Goal: Check status: Check status

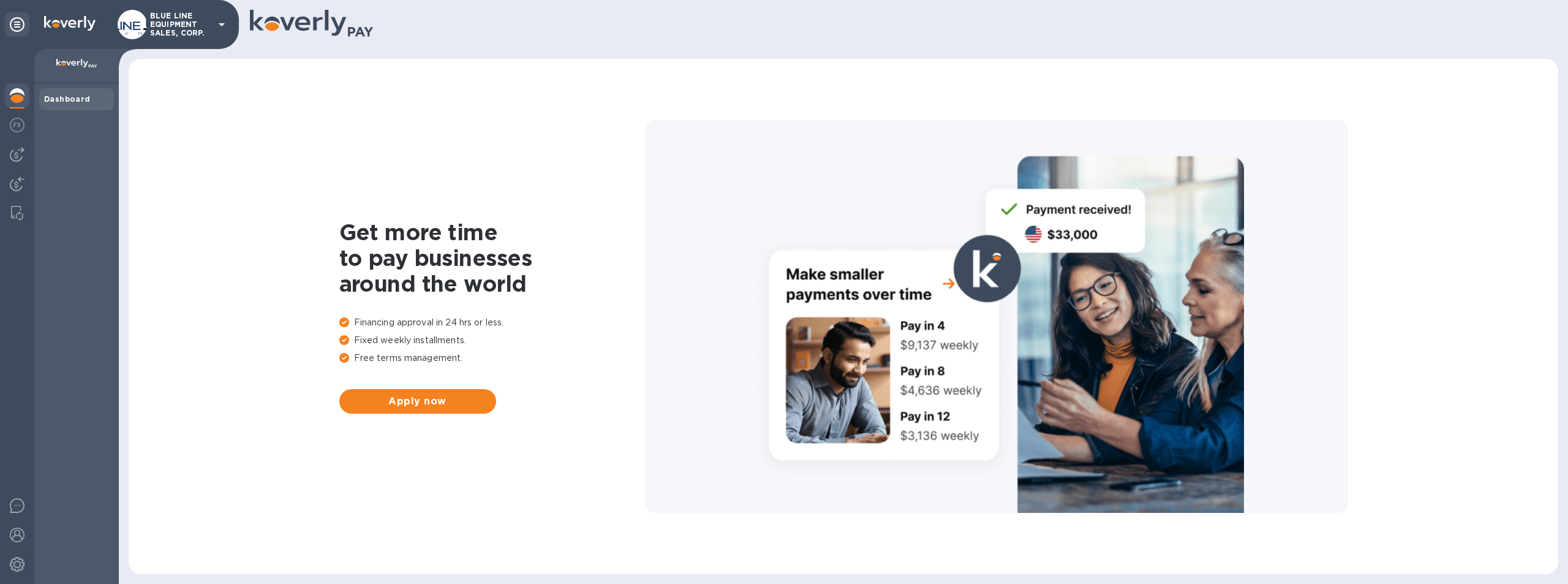
click at [176, 21] on p "BLUE LINE EQUIPMENT SALES, CORP." at bounding box center [180, 25] width 61 height 26
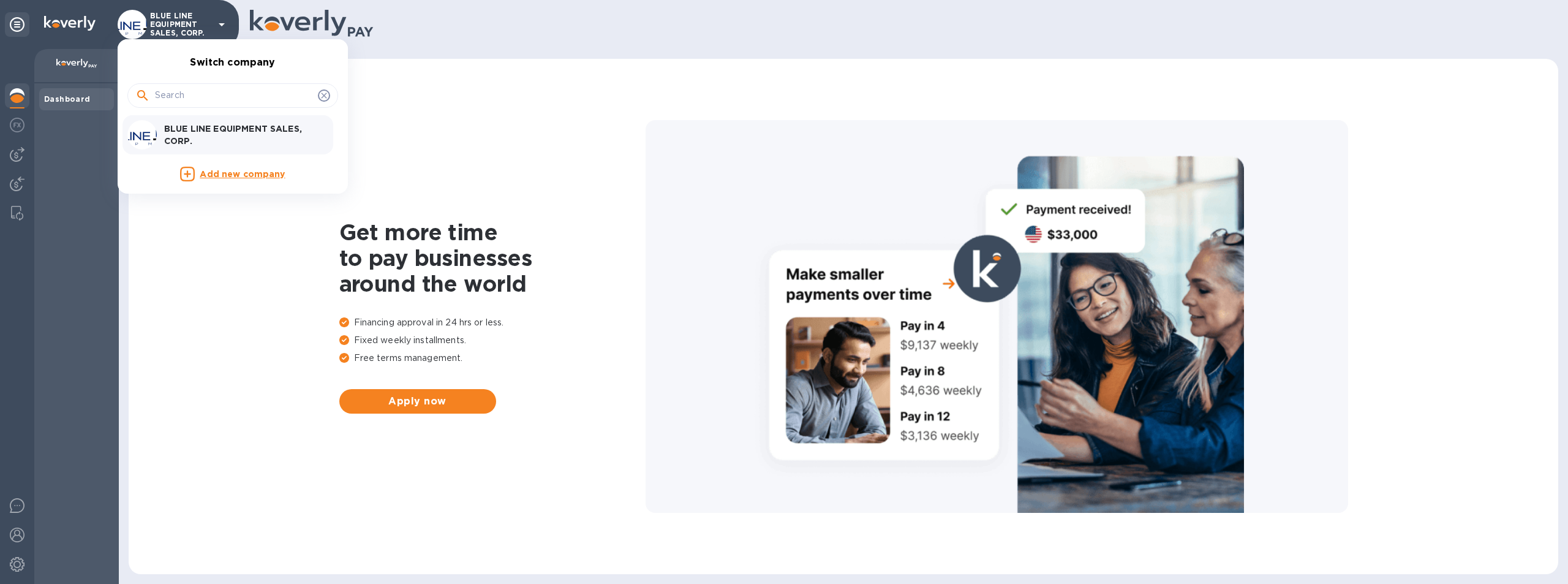
click at [201, 128] on p "BLUE LINE EQUIPMENT SALES, CORP." at bounding box center [241, 135] width 155 height 25
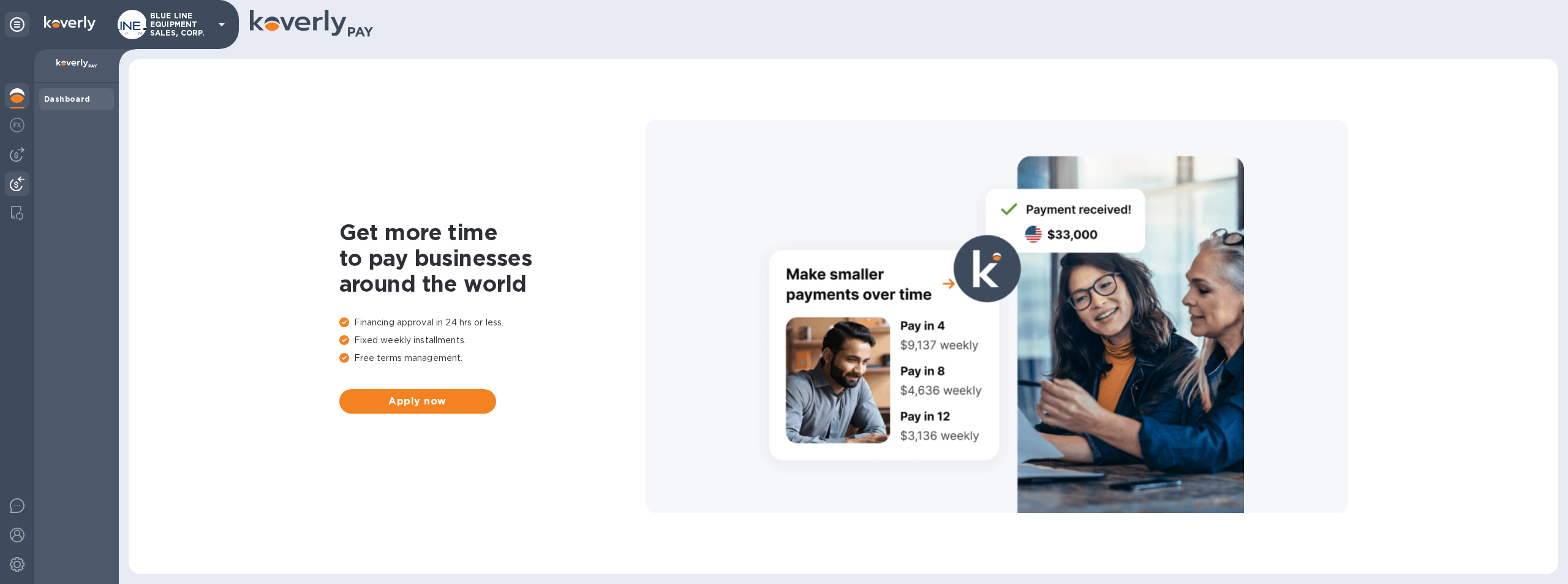
click at [16, 176] on div at bounding box center [17, 185] width 25 height 27
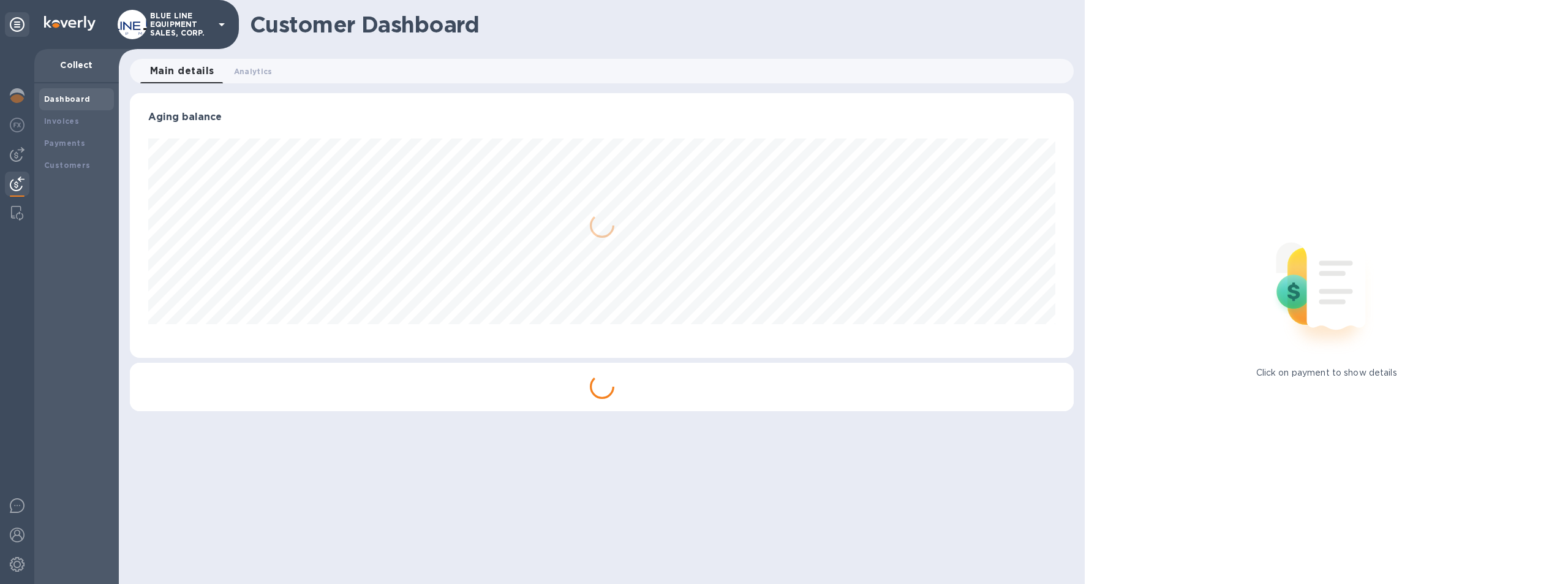
scroll to position [265, 944]
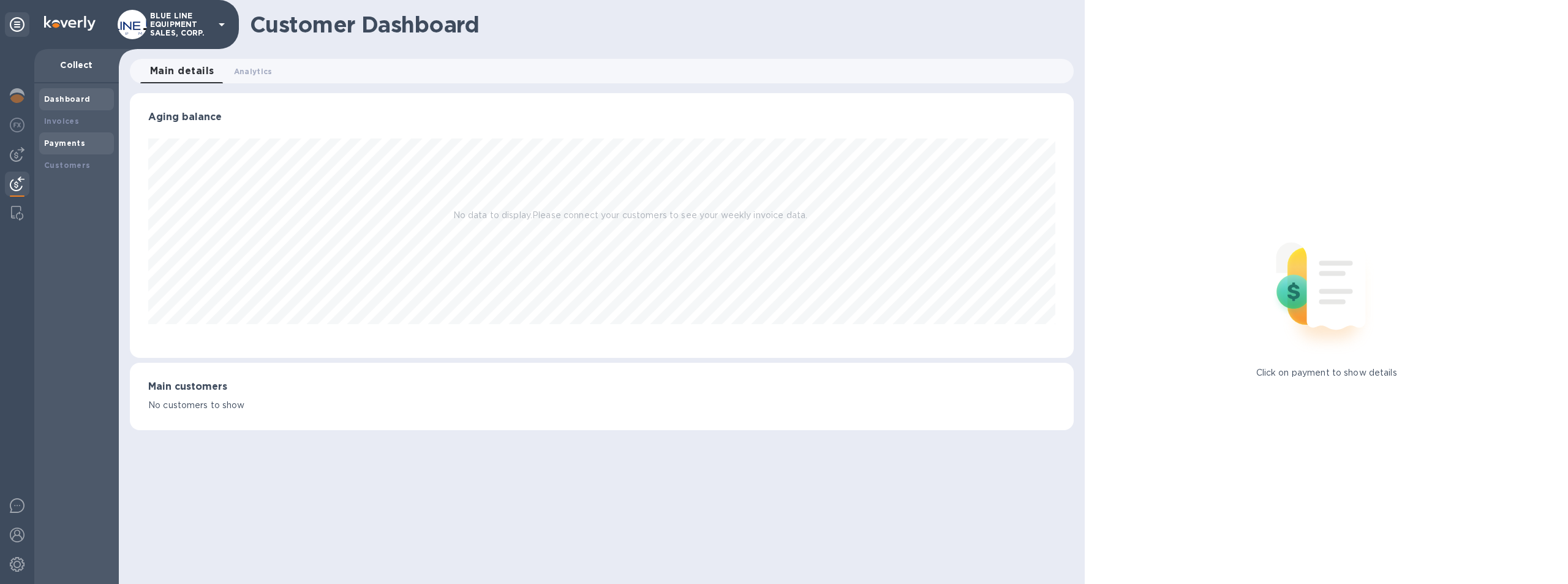
click at [59, 139] on b "Payments" at bounding box center [64, 143] width 41 height 9
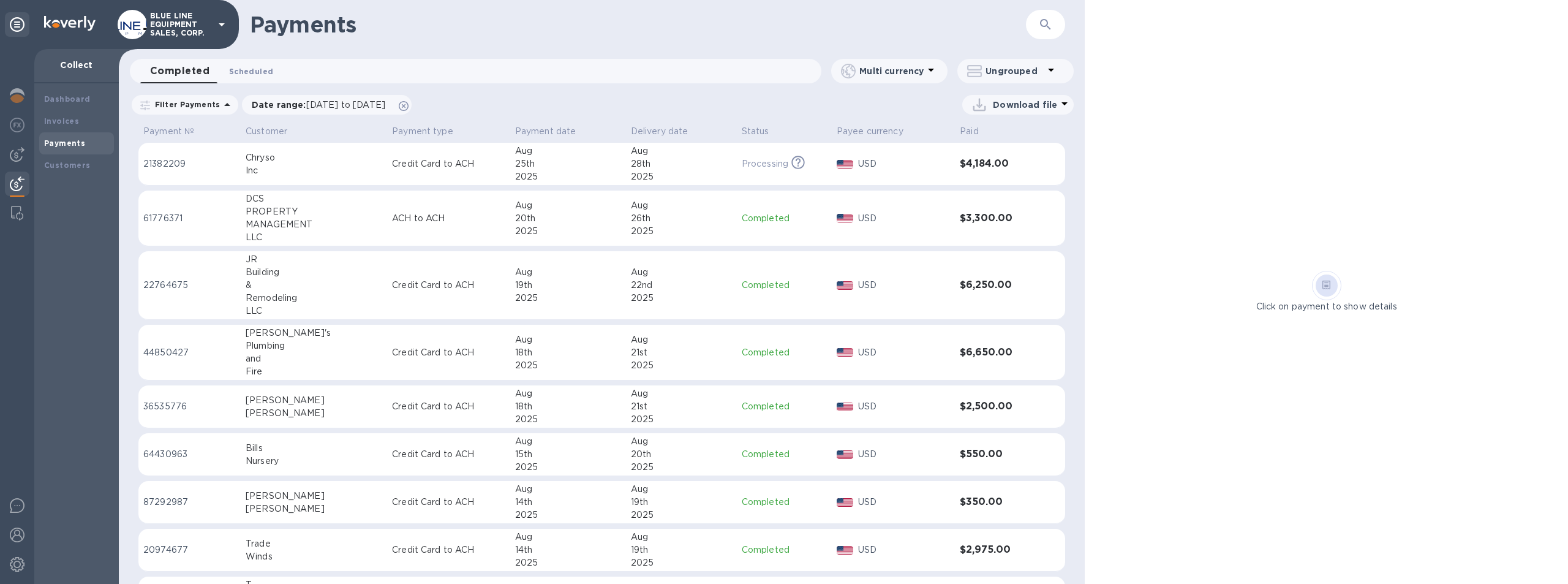
click at [261, 67] on span "Scheduled 0" at bounding box center [251, 71] width 44 height 13
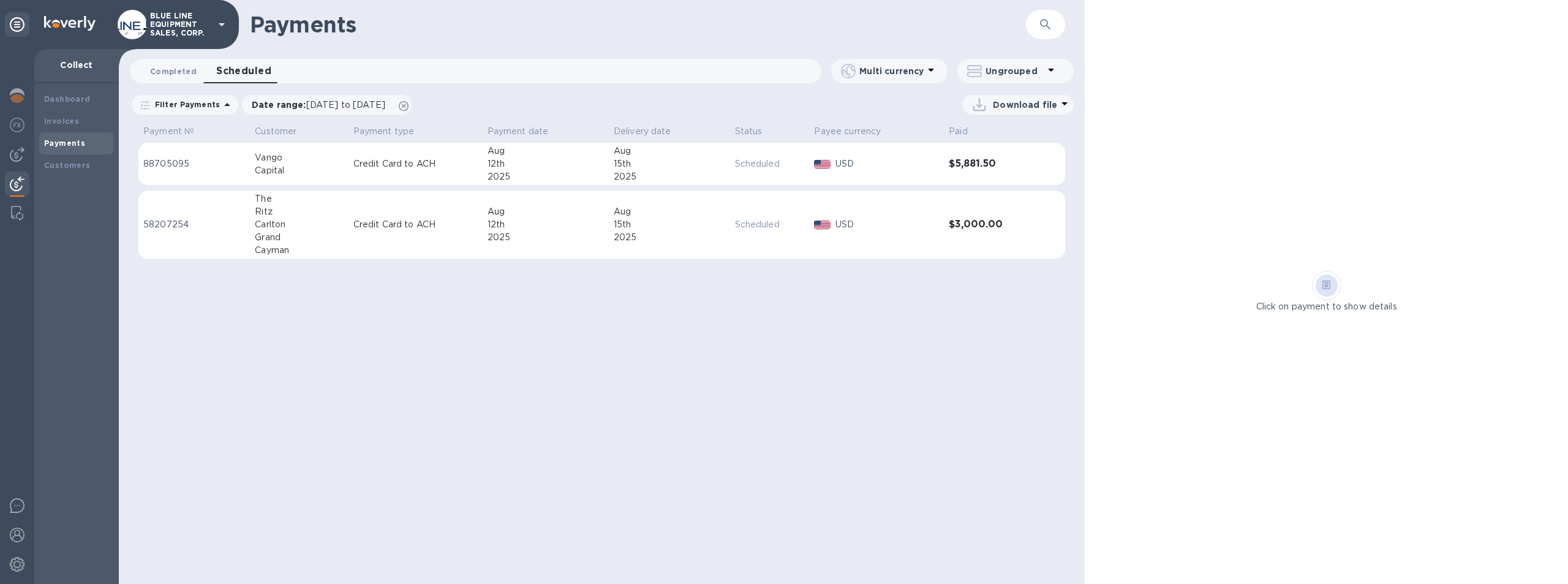
click at [162, 68] on span "Completed 0" at bounding box center [173, 71] width 46 height 13
